Goal: Transaction & Acquisition: Purchase product/service

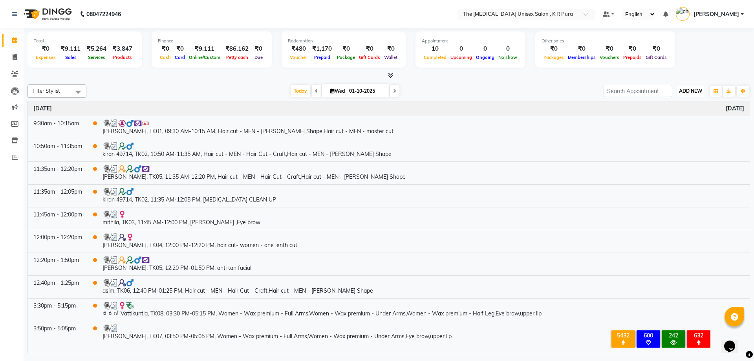
click at [692, 94] on button "ADD NEW Toggle Dropdown" at bounding box center [690, 91] width 27 height 11
click at [671, 115] on link "Add Invoice" at bounding box center [672, 116] width 62 height 10
select select "service"
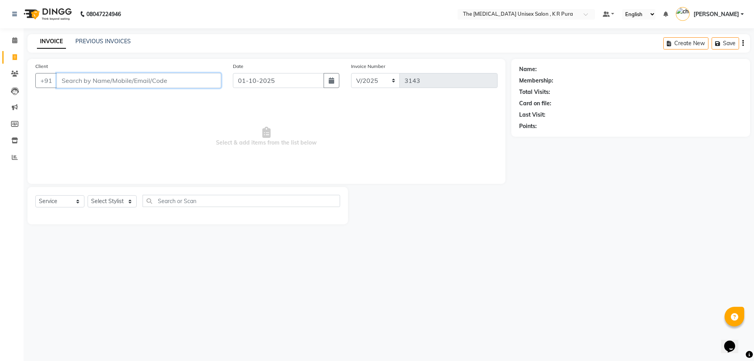
click at [89, 85] on input "Client" at bounding box center [139, 80] width 164 height 15
click at [117, 67] on div "Client +91" at bounding box center [127, 78] width 197 height 32
click at [98, 42] on link "PREVIOUS INVOICES" at bounding box center [102, 41] width 55 height 7
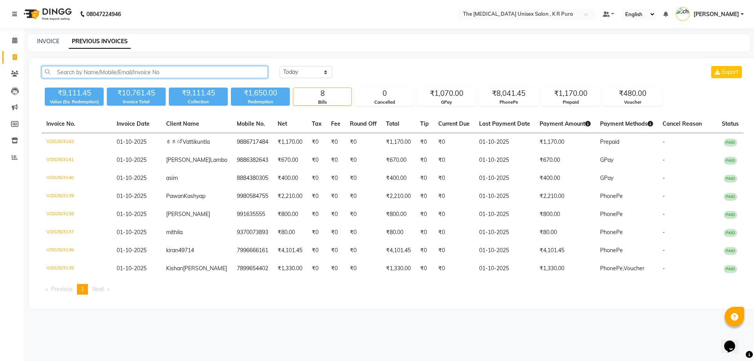
click at [120, 71] on input "text" at bounding box center [155, 72] width 226 height 12
click at [61, 71] on input "text" at bounding box center [155, 72] width 226 height 12
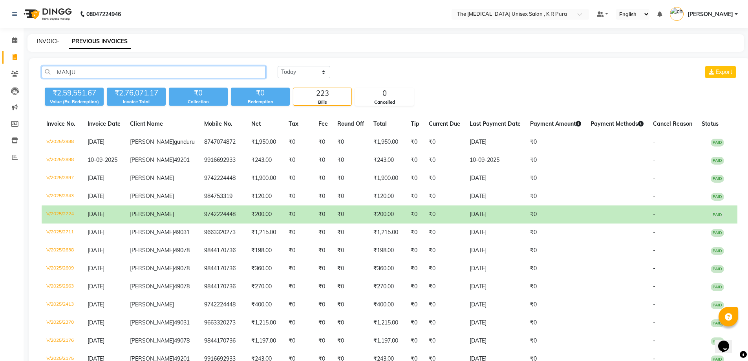
type input "MANJU"
click at [47, 44] on link "INVOICE" at bounding box center [48, 41] width 22 height 7
select select "service"
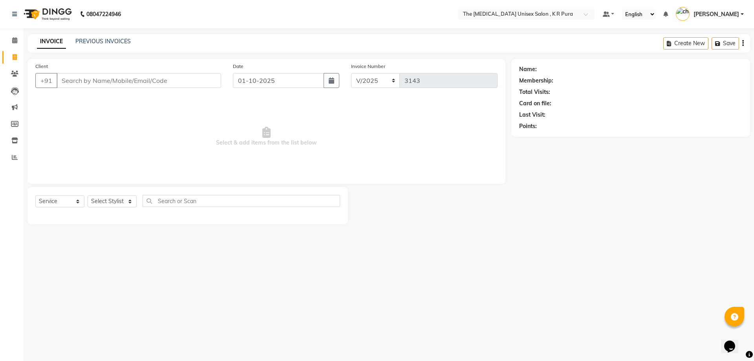
click at [116, 82] on input "Client" at bounding box center [139, 80] width 164 height 15
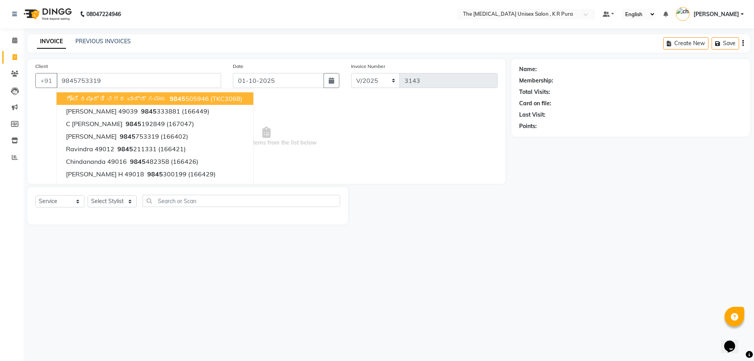
type input "9845753319"
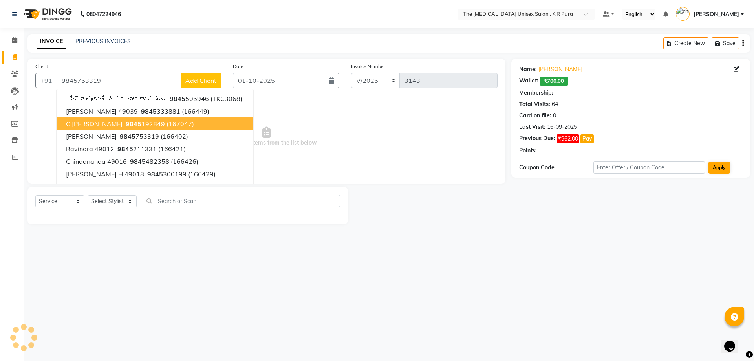
select select "1: Object"
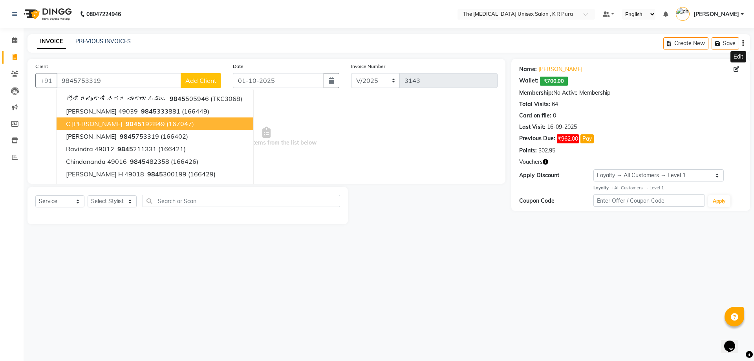
click at [733, 69] on icon at bounding box center [735, 68] width 5 height 5
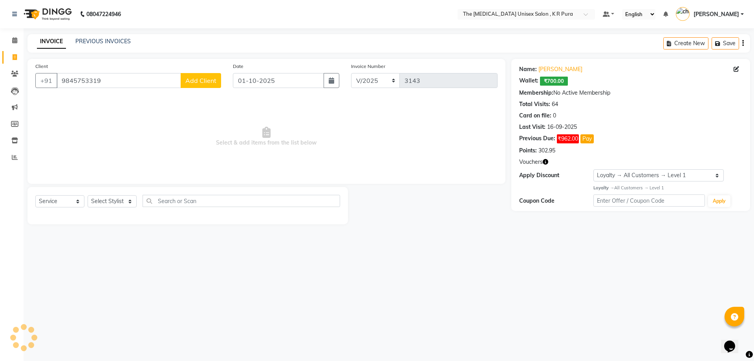
select select "[DEMOGRAPHIC_DATA]"
select select
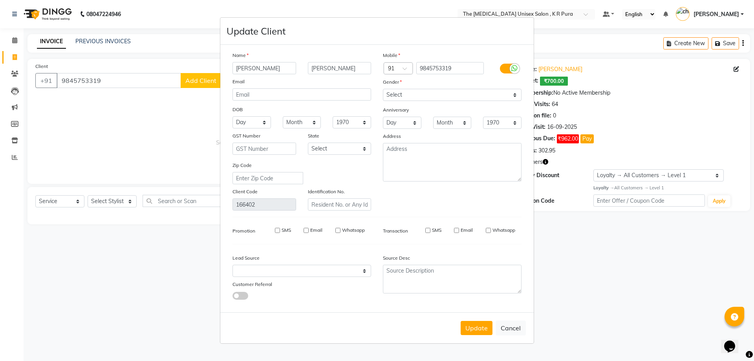
click at [714, 81] on ngb-modal-window "Update Client Name [PERSON_NAME] Email DOB Day 01 02 03 04 05 06 07 08 09 10 11…" at bounding box center [377, 180] width 754 height 361
click at [485, 331] on button "Update" at bounding box center [476, 328] width 32 height 14
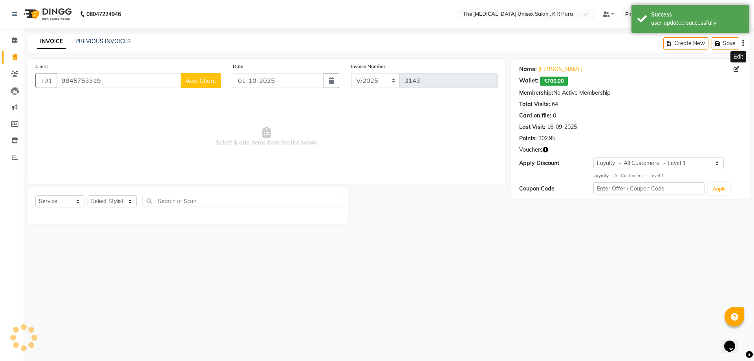
select select "1: Object"
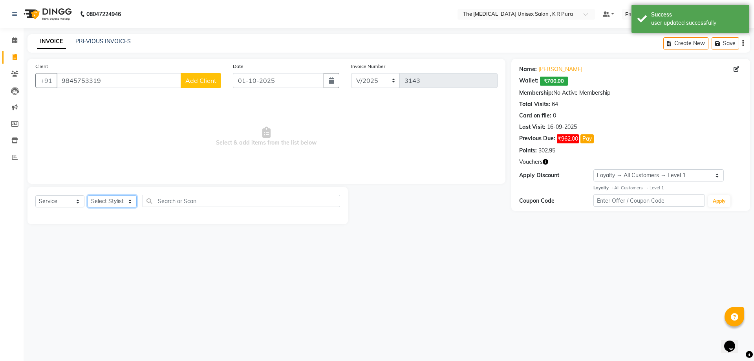
click at [128, 203] on select "Select Stylist [PERSON_NAME] [PERSON_NAME] [PERSON_NAME] [PERSON_NAME]" at bounding box center [112, 201] width 49 height 12
select select "21266"
click at [88, 195] on select "Select Stylist [PERSON_NAME] [PERSON_NAME] [PERSON_NAME] [PERSON_NAME]" at bounding box center [112, 201] width 49 height 12
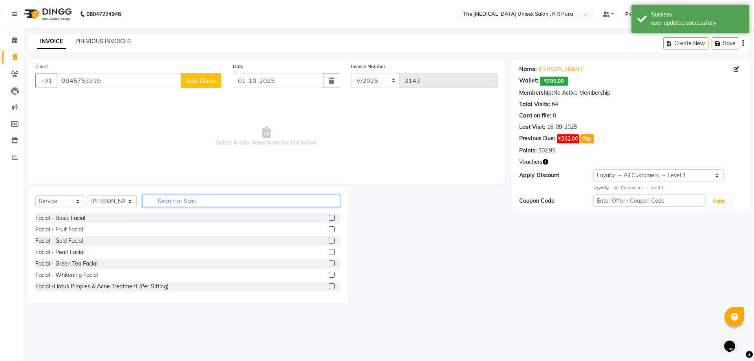
click at [180, 200] on input "text" at bounding box center [240, 201] width 197 height 12
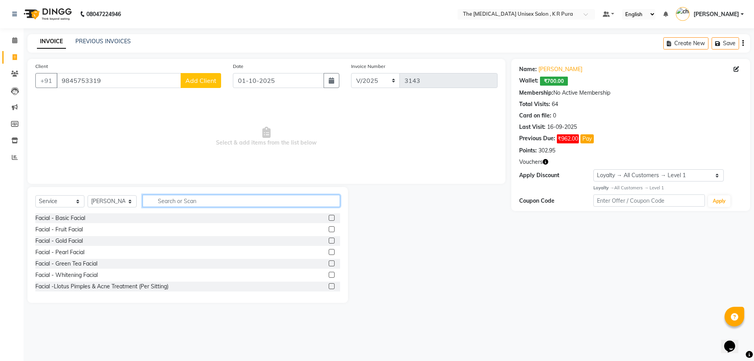
click at [164, 202] on input "text" at bounding box center [240, 201] width 197 height 12
type input "C"
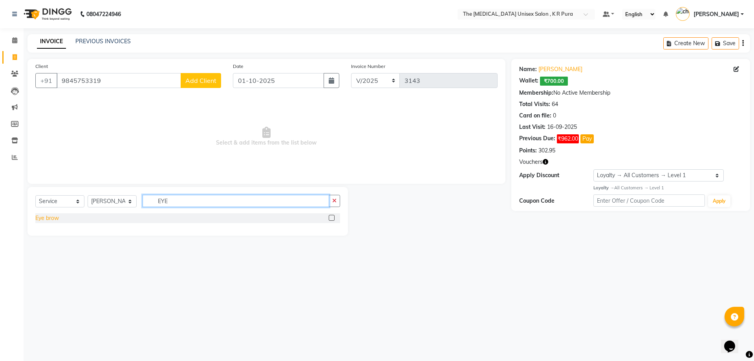
type input "EYE"
click at [54, 220] on div "Eye brow" at bounding box center [47, 218] width 24 height 8
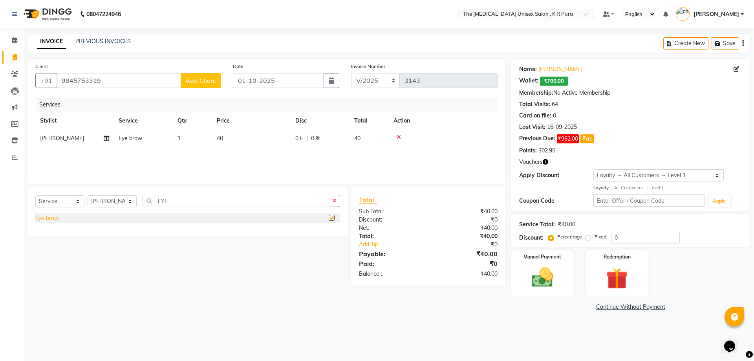
checkbox input "false"
click at [551, 277] on img at bounding box center [542, 278] width 36 height 26
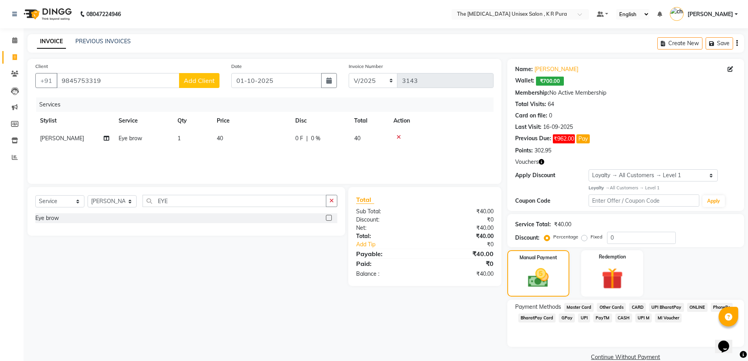
click at [566, 318] on span "GPay" at bounding box center [566, 317] width 16 height 9
click at [643, 357] on button "Add Payment" at bounding box center [664, 359] width 144 height 12
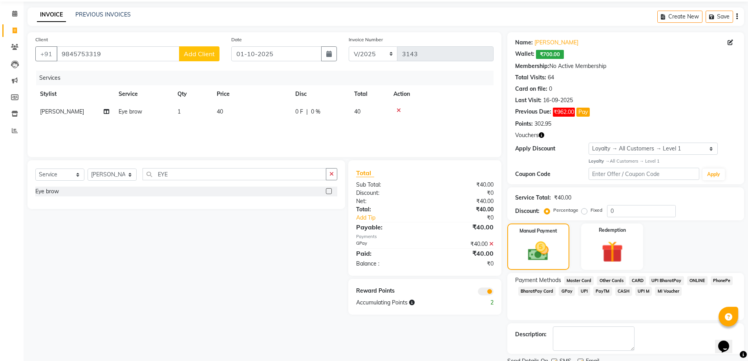
scroll to position [39, 0]
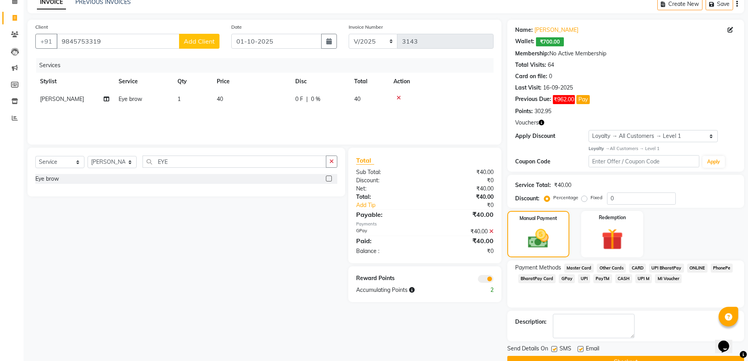
click at [645, 358] on button "Checkout" at bounding box center [625, 362] width 237 height 12
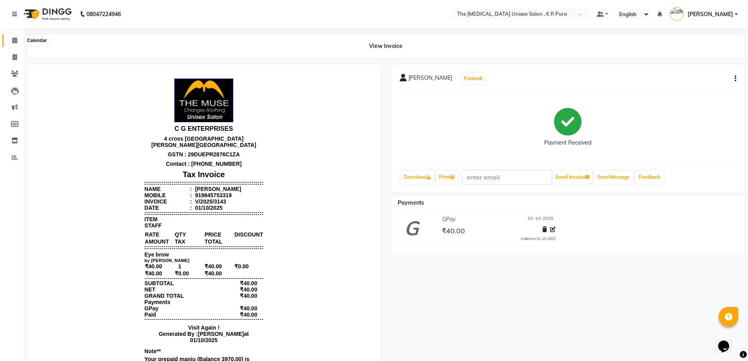
click at [16, 40] on icon at bounding box center [14, 40] width 5 height 6
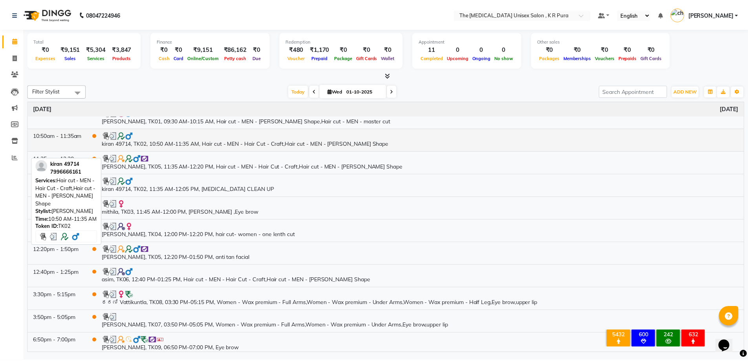
scroll to position [14, 0]
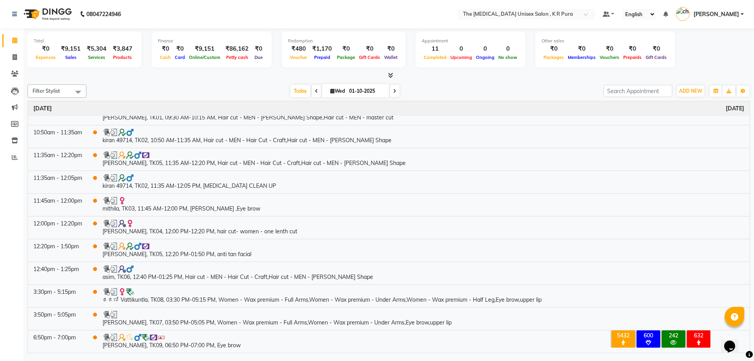
click at [479, 85] on div "[DATE] [DATE]" at bounding box center [344, 91] width 509 height 12
click at [389, 75] on icon at bounding box center [390, 75] width 5 height 6
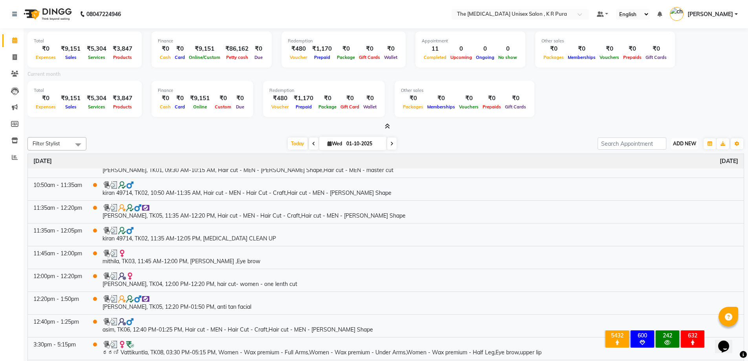
click at [679, 143] on span "ADD NEW" at bounding box center [684, 144] width 23 height 6
click at [657, 167] on link "Add Invoice" at bounding box center [666, 169] width 62 height 10
select select "service"
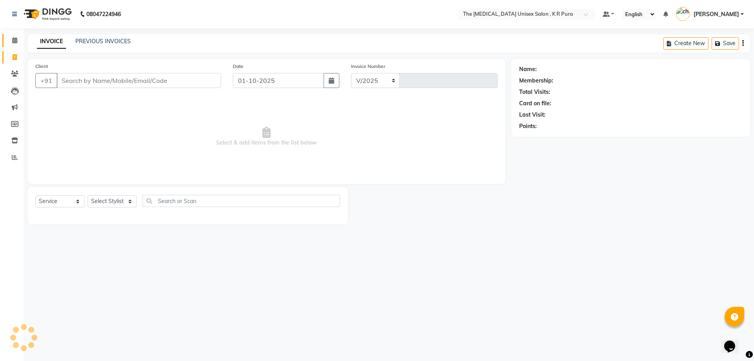
select select "4050"
type input "3144"
click at [95, 82] on input "Client" at bounding box center [139, 80] width 164 height 15
click at [125, 202] on select "Select Stylist [PERSON_NAME] [PERSON_NAME] [PERSON_NAME] [PERSON_NAME]" at bounding box center [112, 201] width 49 height 12
select select "88538"
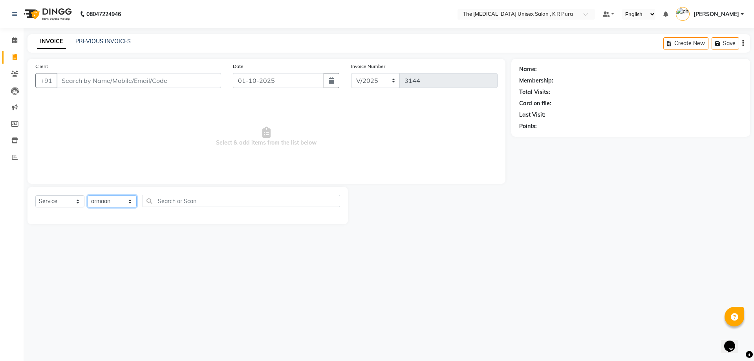
click at [88, 195] on select "Select Stylist [PERSON_NAME] [PERSON_NAME] [PERSON_NAME] [PERSON_NAME]" at bounding box center [112, 201] width 49 height 12
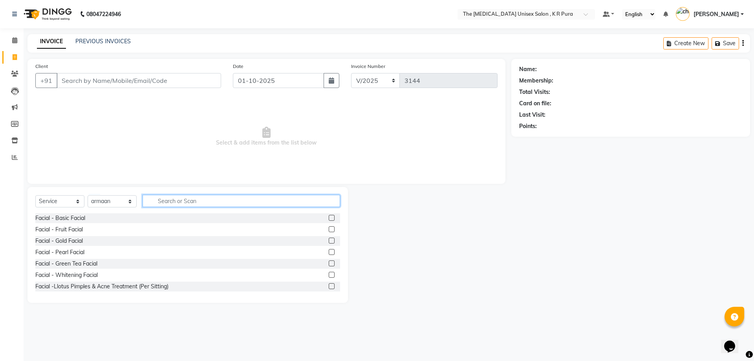
click at [153, 200] on input "text" at bounding box center [240, 201] width 197 height 12
type input "CUT"
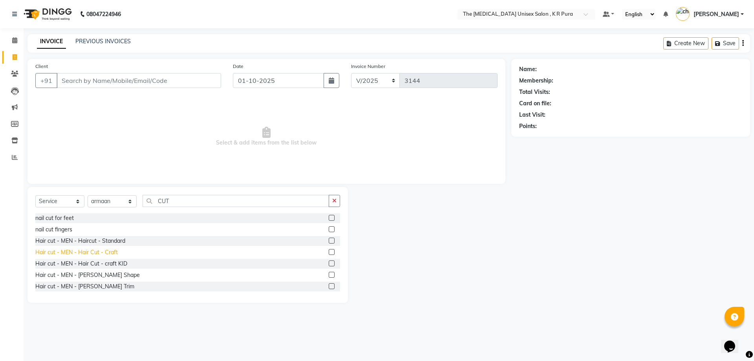
click at [104, 251] on div "Hair cut - MEN - Hair Cut - Craft" at bounding box center [76, 252] width 82 height 8
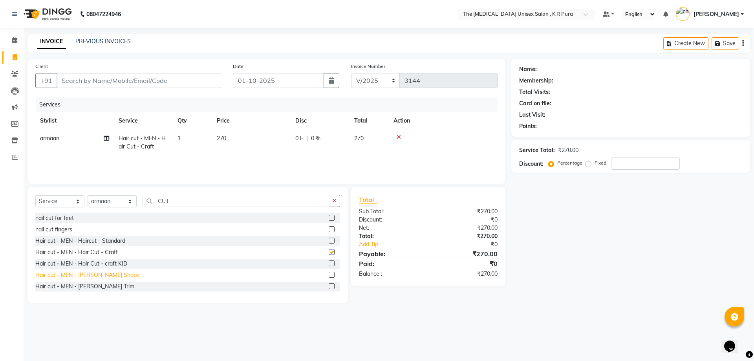
checkbox input "false"
click at [105, 274] on div "Hair cut - MEN - [PERSON_NAME] Shape" at bounding box center [87, 275] width 104 height 8
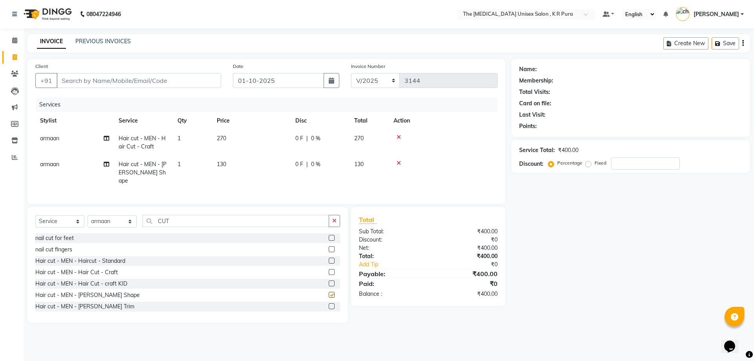
checkbox input "false"
click at [177, 217] on input "CUT" at bounding box center [235, 221] width 186 height 12
click at [132, 217] on select "Select Stylist [PERSON_NAME] [PERSON_NAME] [PERSON_NAME] [PERSON_NAME]" at bounding box center [112, 221] width 49 height 12
select select "86388"
click at [88, 215] on select "Select Stylist [PERSON_NAME] [PERSON_NAME] [PERSON_NAME] [PERSON_NAME]" at bounding box center [112, 221] width 49 height 12
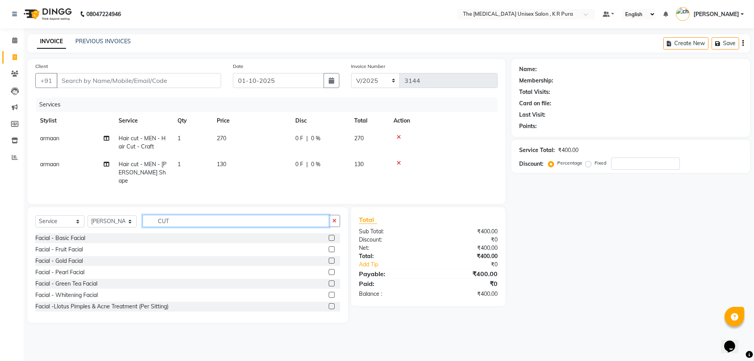
click at [189, 218] on input "CUT" at bounding box center [235, 221] width 186 height 12
type input "C"
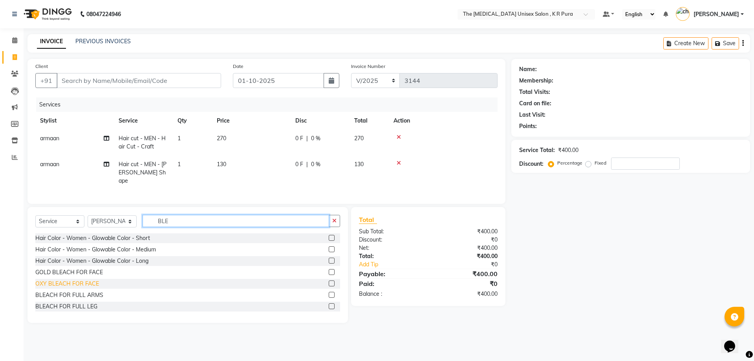
type input "BLE"
click at [77, 281] on div "OXY BLEACH FOR FACE" at bounding box center [67, 283] width 64 height 8
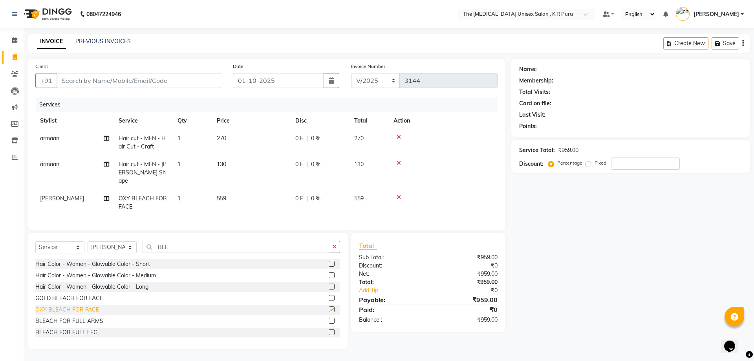
checkbox input "false"
click at [173, 246] on input "BLE" at bounding box center [235, 247] width 186 height 12
type input "B"
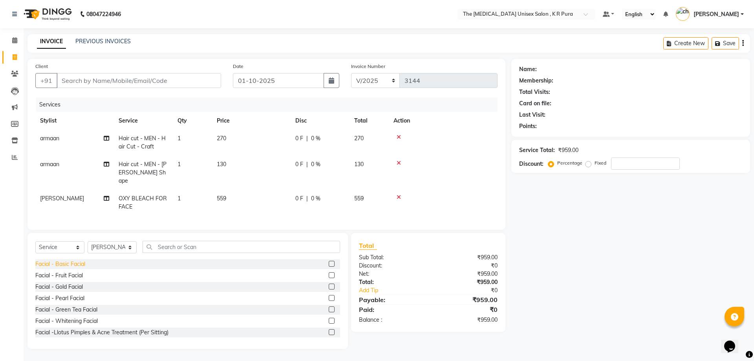
click at [73, 262] on div "Facial - Basic Facial" at bounding box center [60, 264] width 50 height 8
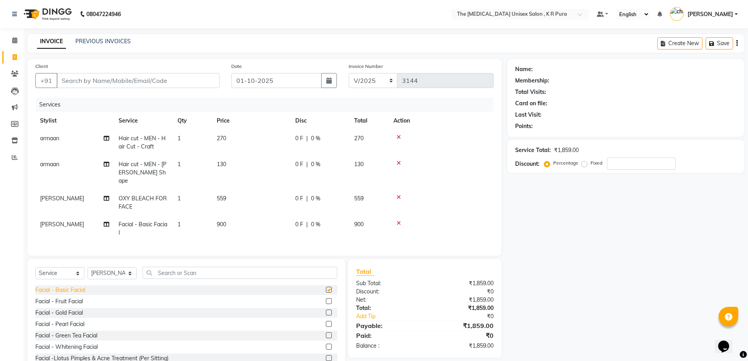
checkbox input "false"
click at [221, 221] on span "900" at bounding box center [221, 224] width 9 height 7
select select "86388"
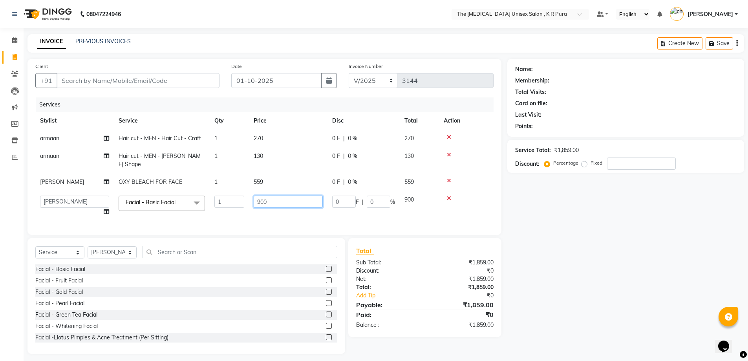
click at [264, 195] on input "900" at bounding box center [288, 201] width 69 height 12
type input "1050"
click at [372, 210] on tr "[PERSON_NAME] [PERSON_NAME] [PERSON_NAME] [PERSON_NAME] Facial - Basic Facial x…" at bounding box center [264, 206] width 458 height 30
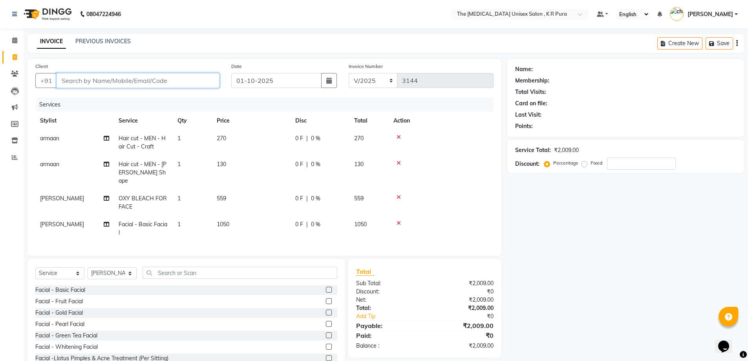
click at [179, 80] on input "Client" at bounding box center [138, 80] width 163 height 15
type input "9"
type input "0"
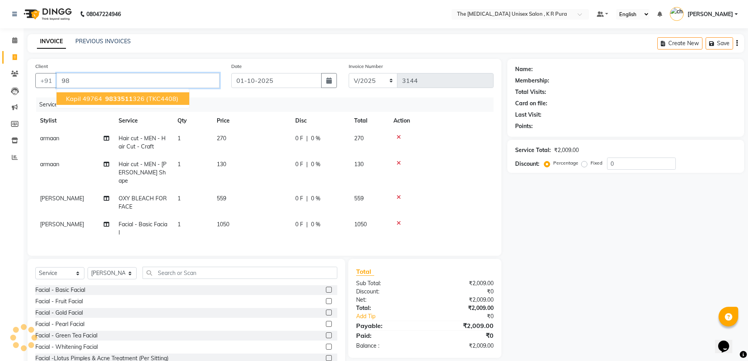
type input "9"
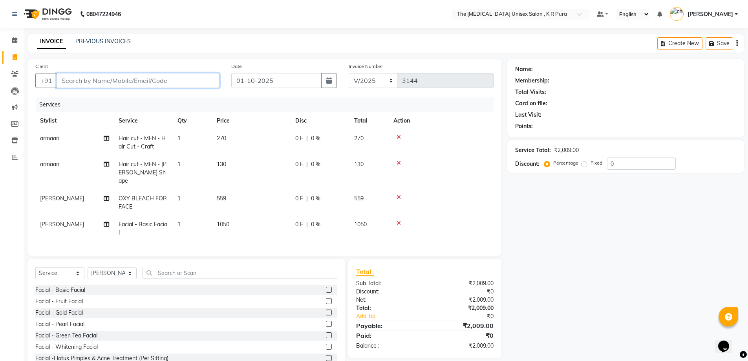
click at [102, 84] on input "Client" at bounding box center [138, 80] width 163 height 15
click at [115, 78] on input "Client" at bounding box center [138, 80] width 163 height 15
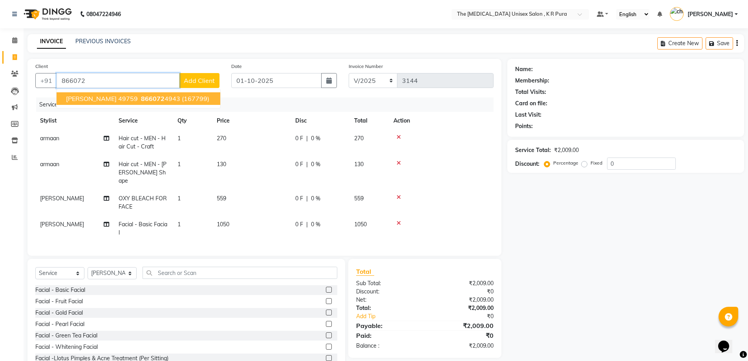
click at [139, 97] on ngb-highlight "866072 4943" at bounding box center [159, 99] width 41 height 8
type input "8660724943"
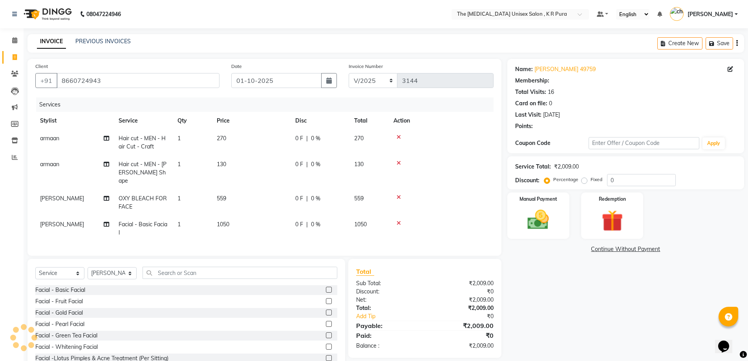
select select "2: Object"
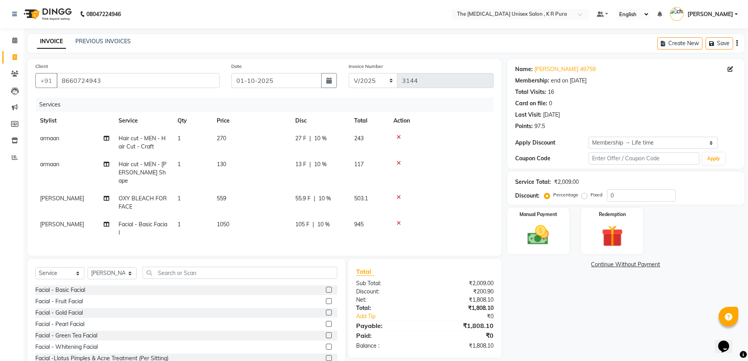
type input "10"
click at [544, 234] on img at bounding box center [538, 235] width 36 height 26
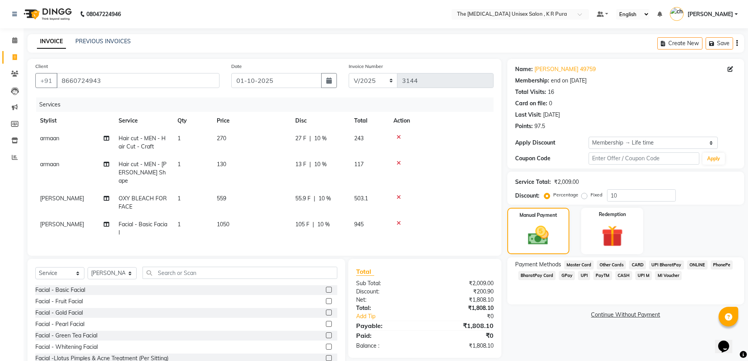
click at [564, 275] on span "GPay" at bounding box center [566, 275] width 16 height 9
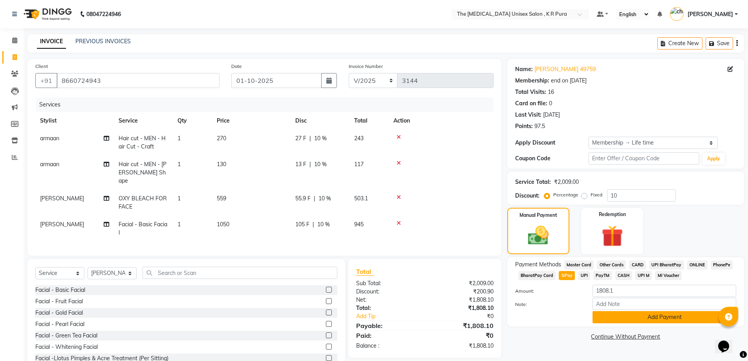
click at [640, 321] on button "Add Payment" at bounding box center [664, 317] width 144 height 12
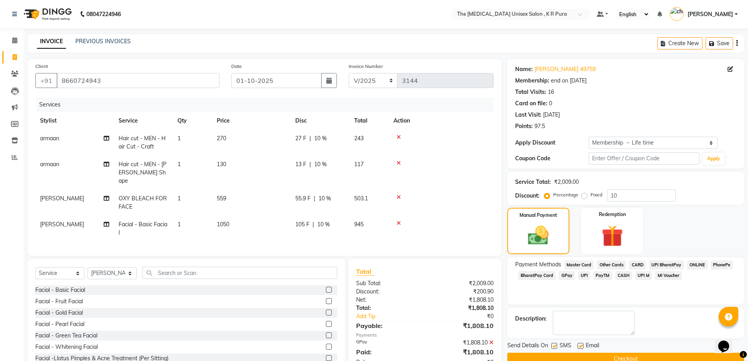
click at [657, 354] on button "Checkout" at bounding box center [625, 358] width 237 height 12
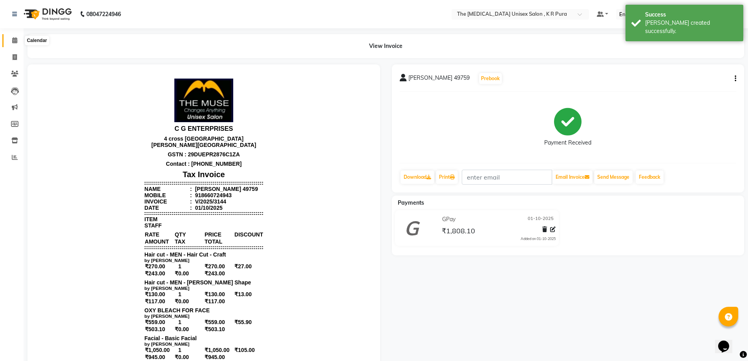
click at [18, 40] on span at bounding box center [15, 40] width 14 height 9
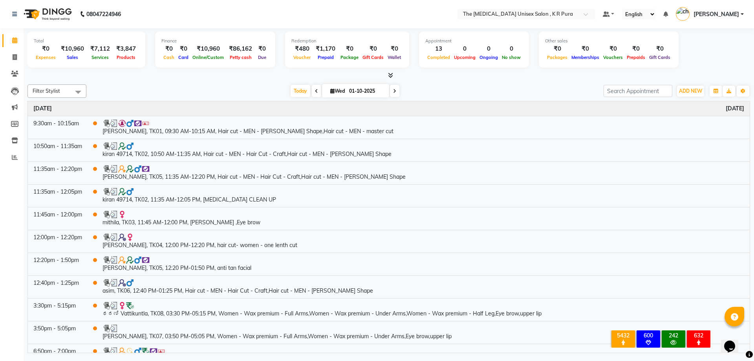
click at [737, 13] on span "[PERSON_NAME]" at bounding box center [716, 14] width 46 height 8
click at [706, 59] on link "Sign out" at bounding box center [703, 56] width 72 height 12
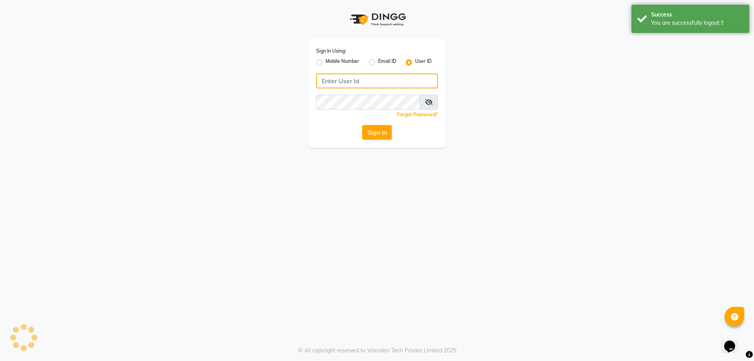
type input "6366794514"
click at [325, 64] on label "Mobile Number" at bounding box center [342, 62] width 34 height 9
click at [325, 63] on input "Mobile Number" at bounding box center [327, 60] width 5 height 5
radio input "true"
radio input "false"
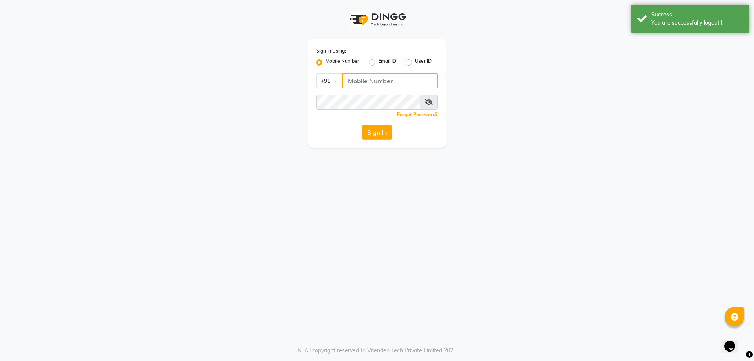
click at [392, 77] on input "Username" at bounding box center [389, 80] width 95 height 15
type input "9845753319"
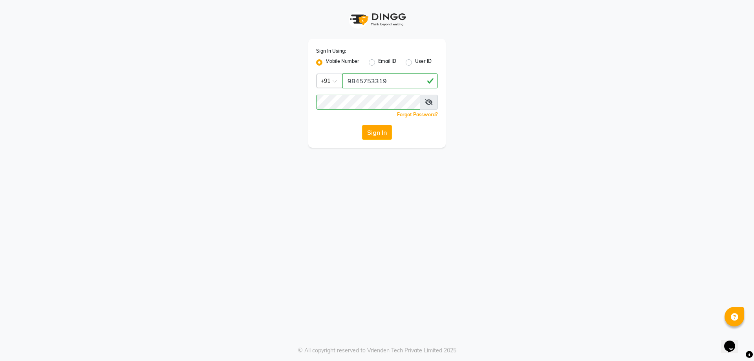
click at [524, 141] on div "Sign In Using: Mobile Number Email ID User ID Country Code × [PHONE_NUMBER] Rem…" at bounding box center [376, 74] width 447 height 148
click at [376, 135] on button "Sign In" at bounding box center [377, 132] width 30 height 15
